Goal: Transaction & Acquisition: Obtain resource

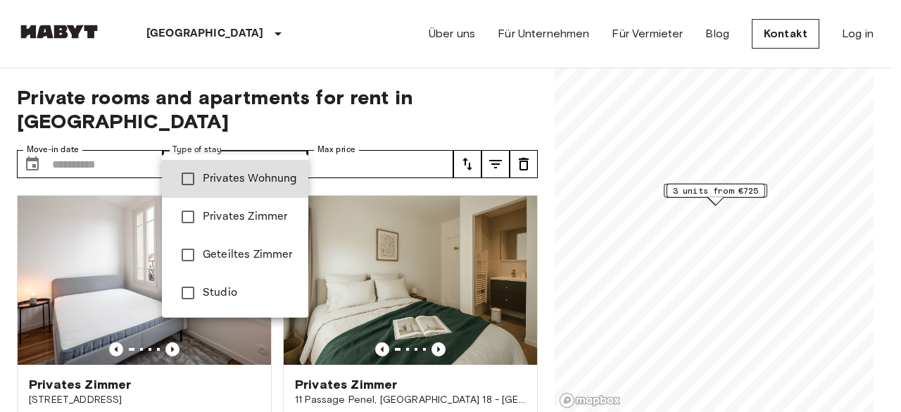
click at [220, 233] on li "Privates Zimmer" at bounding box center [235, 217] width 146 height 38
type input "**********"
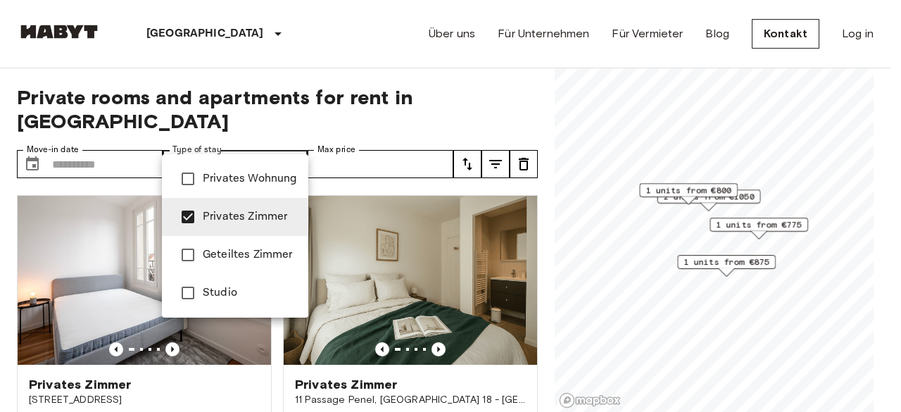
click at [293, 41] on div at bounding box center [450, 206] width 901 height 412
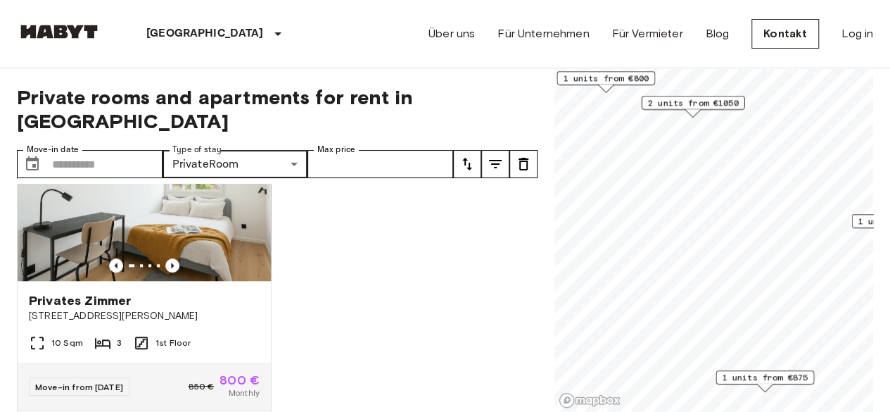
scroll to position [713, 0]
